Goal: Task Accomplishment & Management: Use online tool/utility

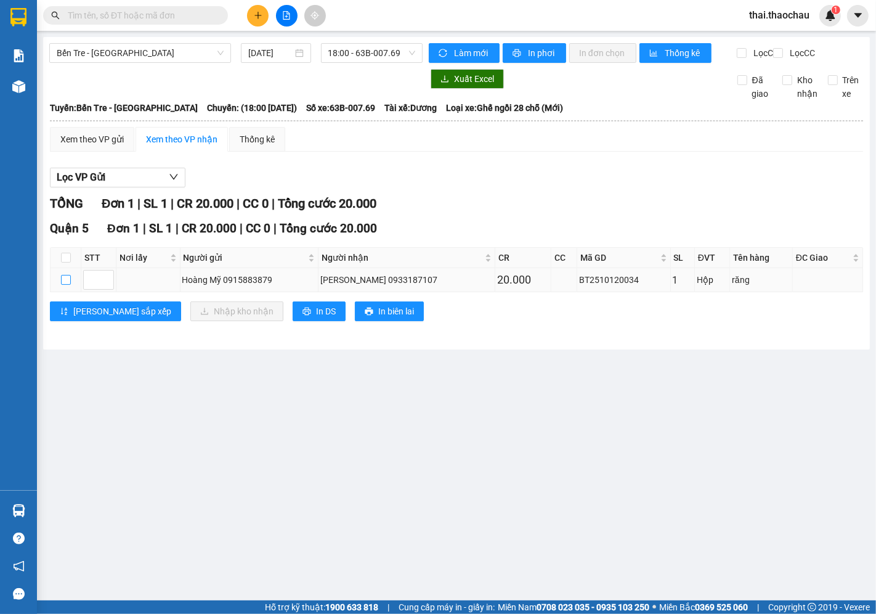
click at [65, 286] on label at bounding box center [66, 280] width 10 height 14
click at [65, 285] on input "checkbox" at bounding box center [66, 280] width 10 height 10
checkbox input "true"
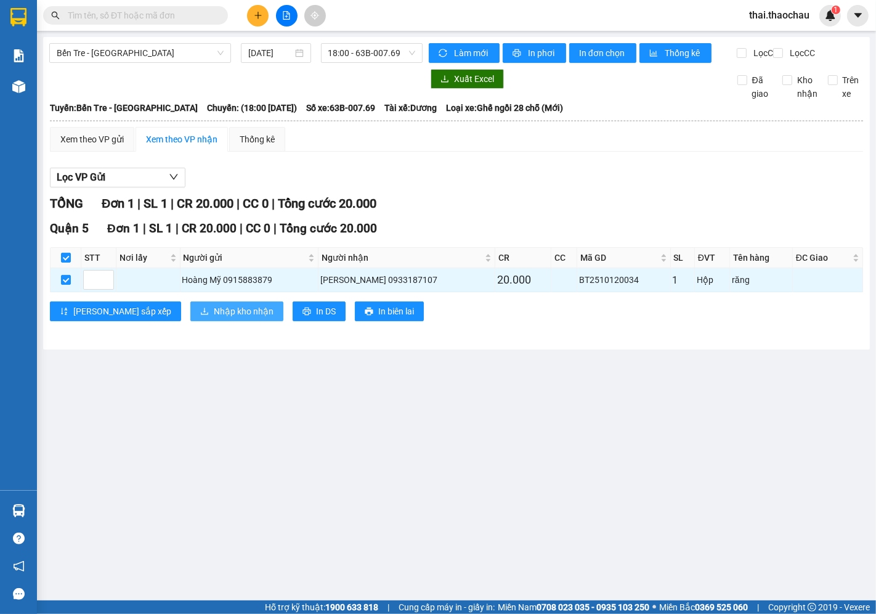
click at [214, 318] on span "Nhập kho nhận" at bounding box center [244, 311] width 60 height 14
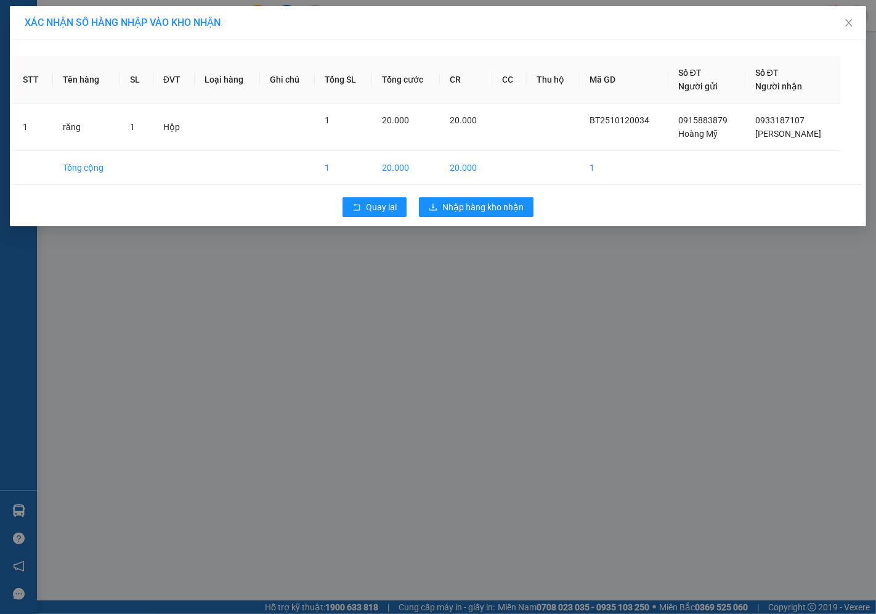
click at [464, 267] on div "XÁC NHẬN SỐ HÀNG NHẬP VÀO KHO NHẬN STT Tên hàng SL ĐVT Loại hàng Ghi chú Tổng S…" at bounding box center [438, 307] width 876 height 614
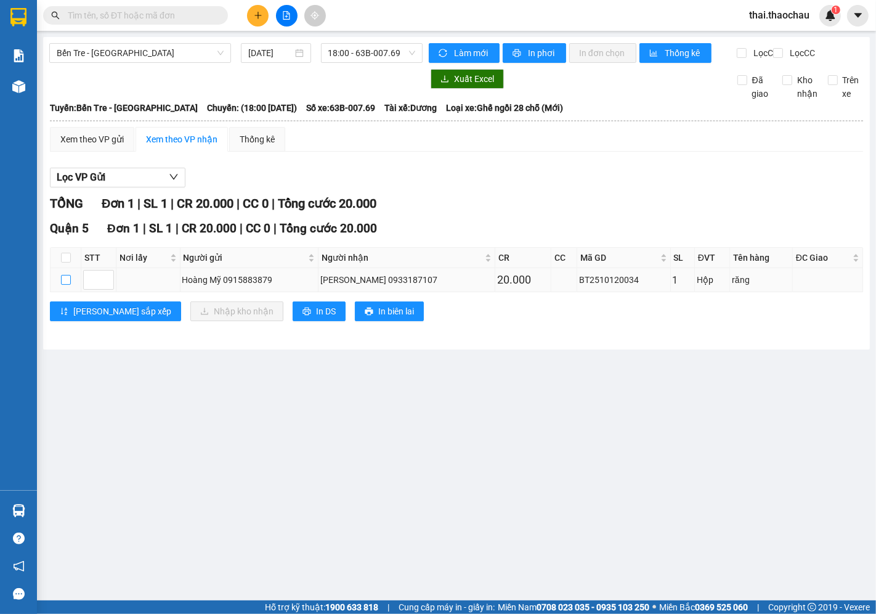
click at [63, 285] on input "checkbox" at bounding box center [66, 280] width 10 height 10
checkbox input "true"
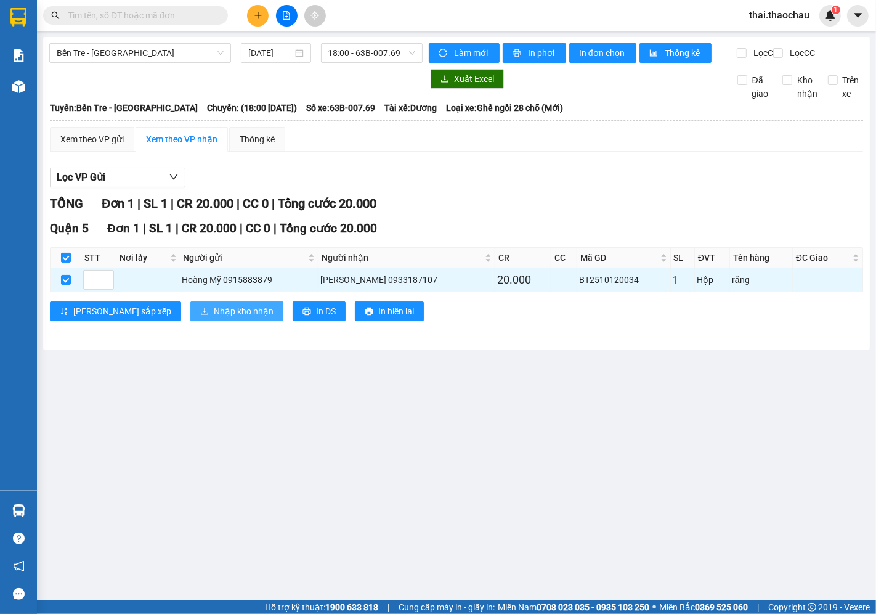
click at [214, 318] on span "Nhập kho nhận" at bounding box center [244, 311] width 60 height 14
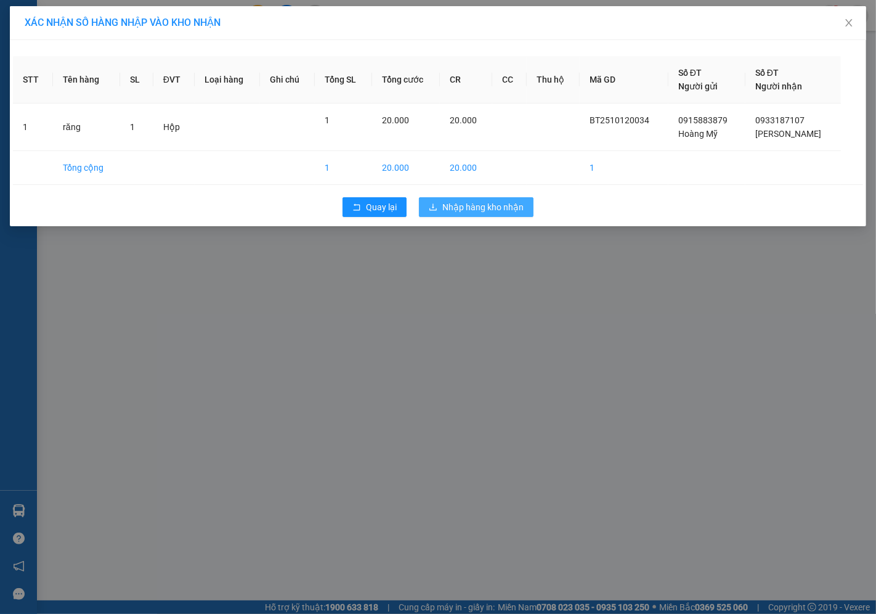
click at [525, 205] on button "Nhập hàng kho nhận" at bounding box center [476, 207] width 115 height 20
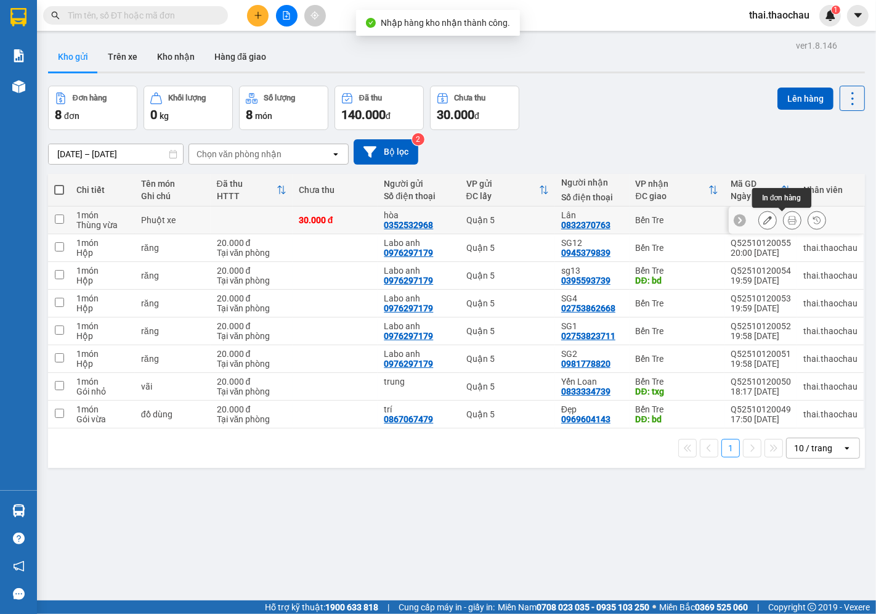
click at [788, 223] on icon at bounding box center [792, 220] width 9 height 9
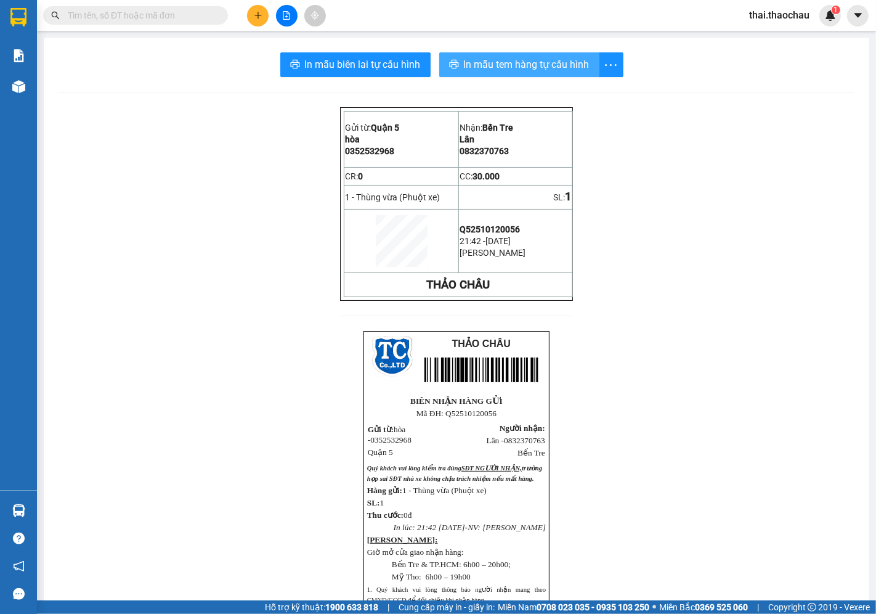
click at [494, 68] on span "In mẫu tem hàng tự cấu hình" at bounding box center [527, 64] width 126 height 15
click at [678, 337] on div "Gửi từ: Quận 5 hòa 0352532968 Nhận: Bến Tre Lân 0832370763 CR: 0 CC: 30.000 …" at bounding box center [457, 446] width 796 height 678
click at [545, 64] on span "In mẫu tem hàng tự cấu hình" at bounding box center [527, 64] width 126 height 15
